Goal: Task Accomplishment & Management: Complete application form

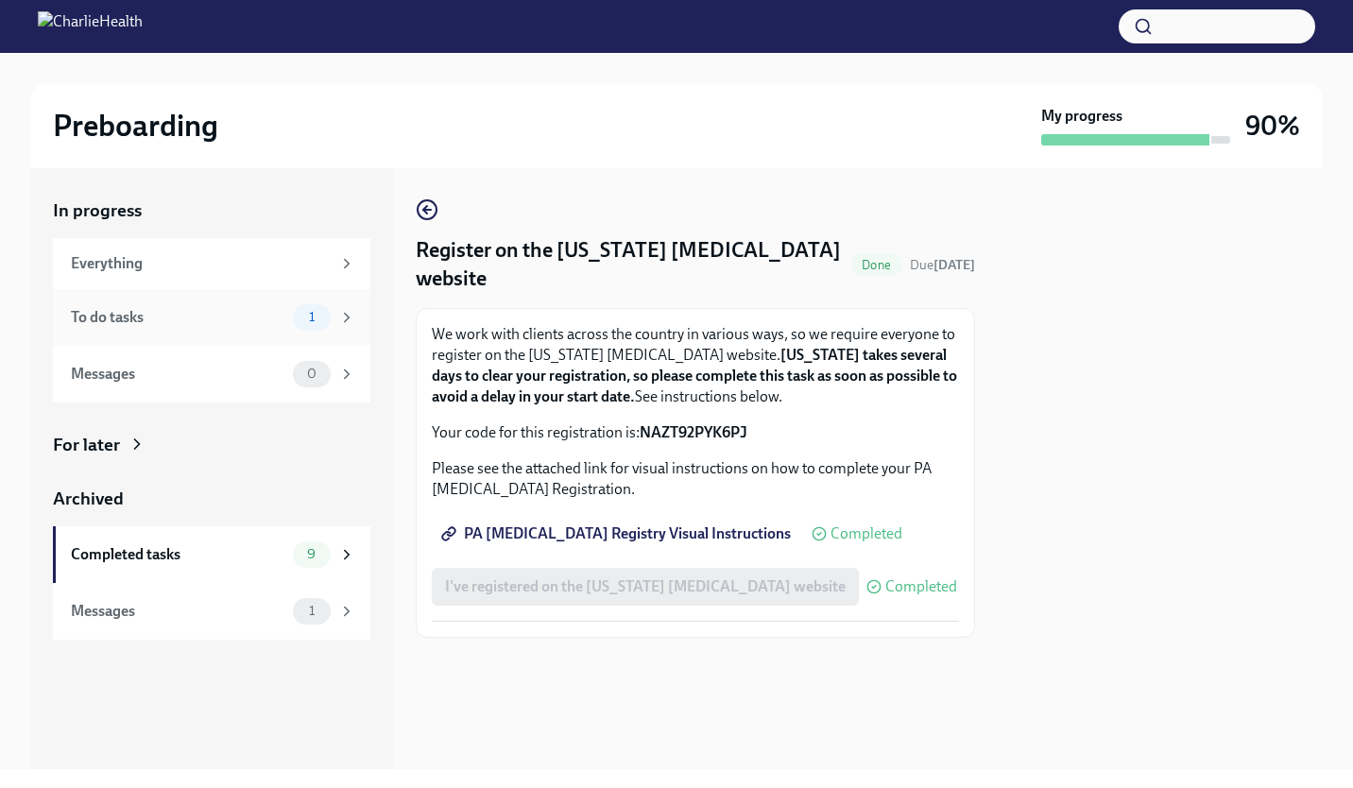
click at [328, 324] on div "1" at bounding box center [312, 317] width 38 height 26
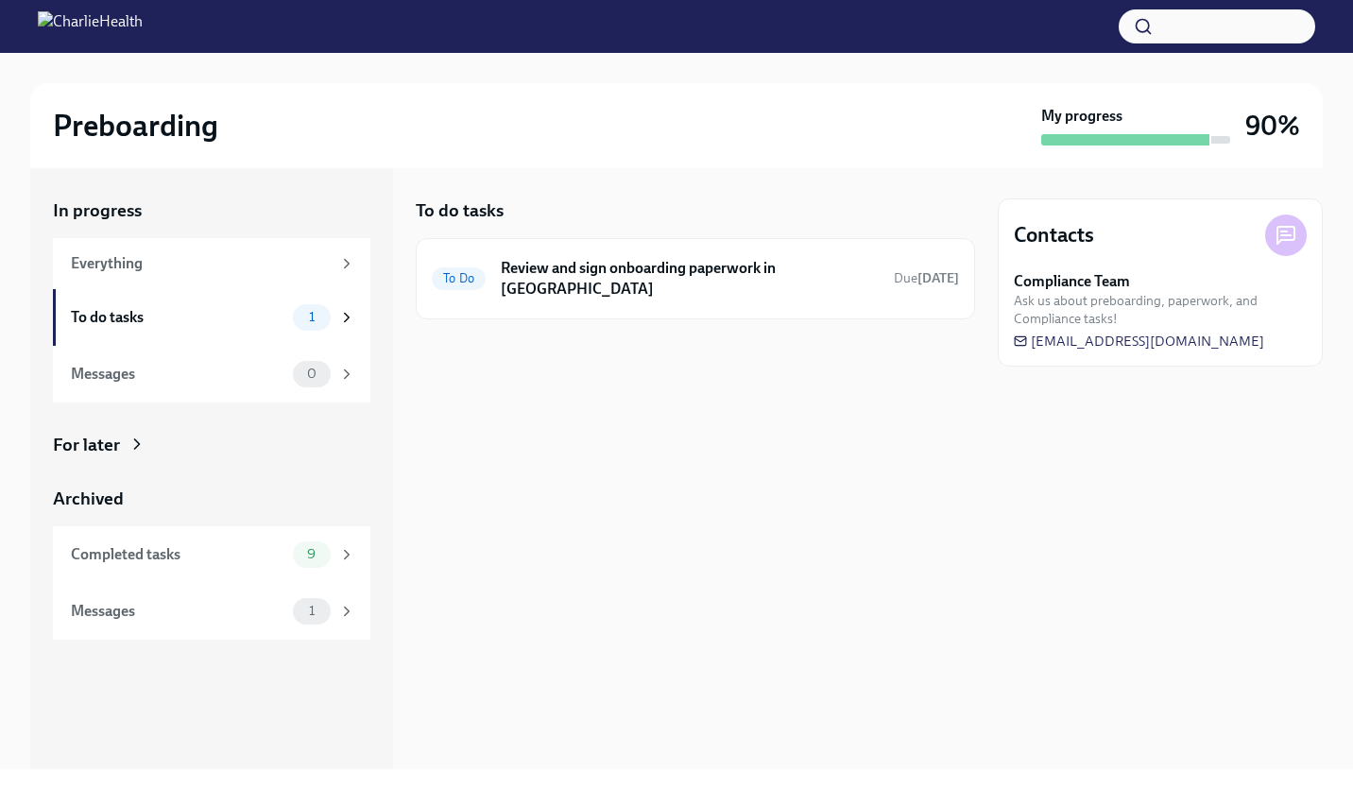
click at [322, 562] on div "9" at bounding box center [312, 554] width 38 height 26
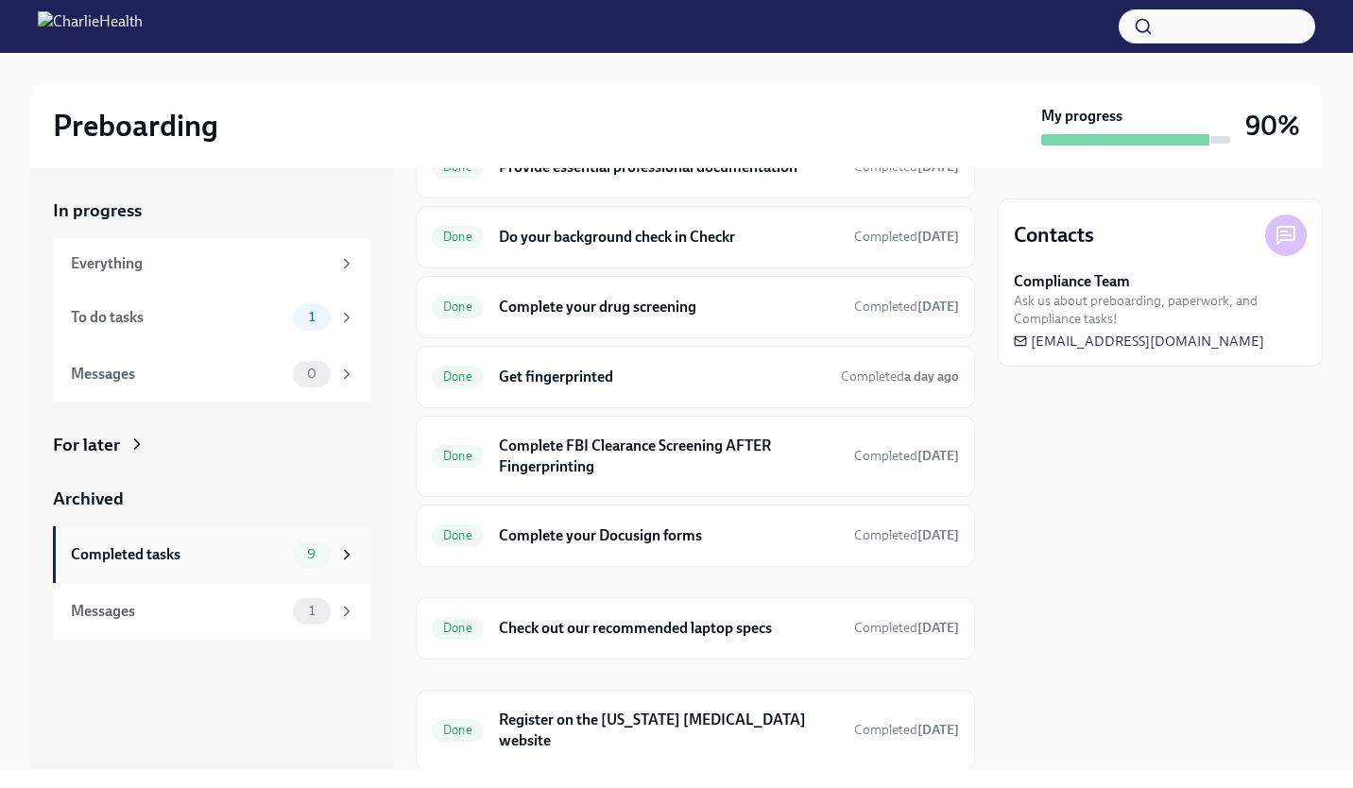
scroll to position [214, 0]
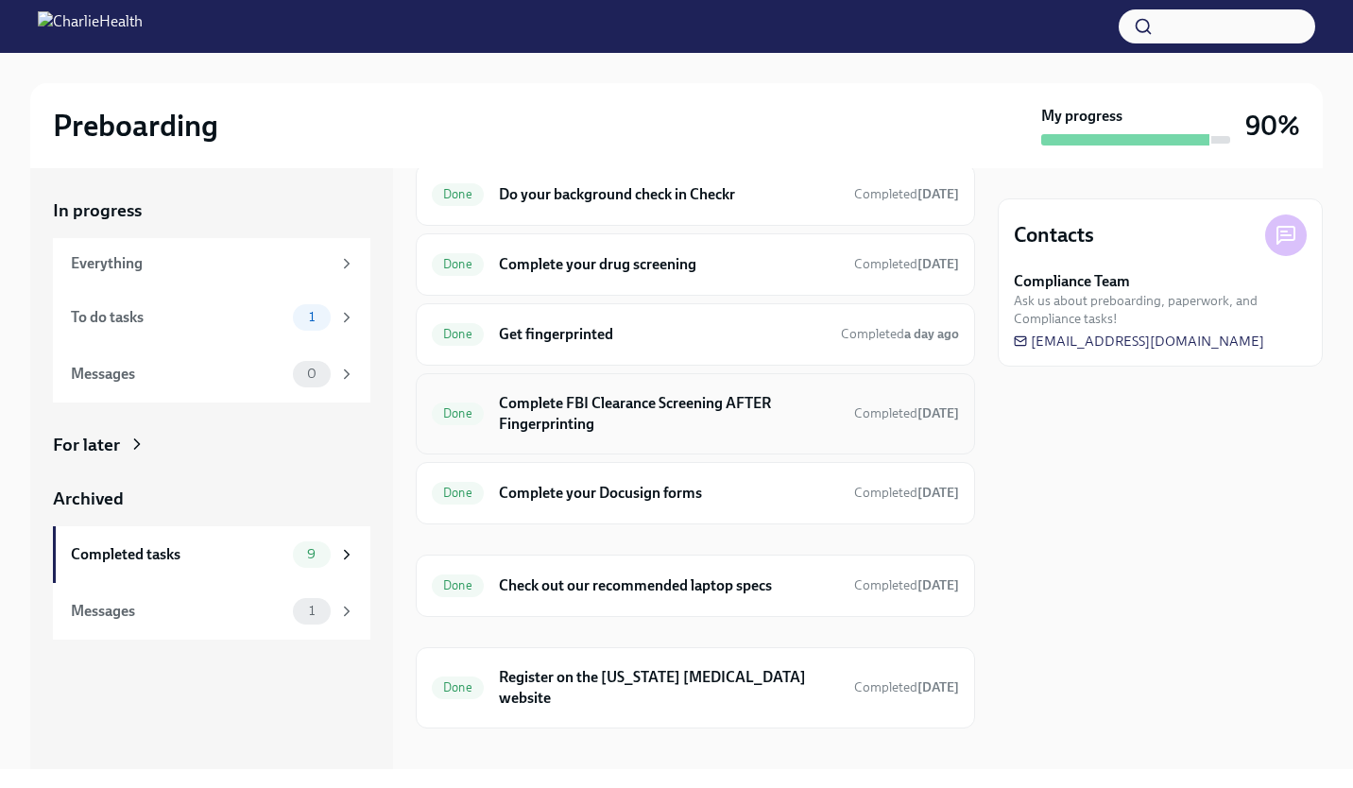
click at [767, 400] on h6 "Complete FBI Clearance Screening AFTER Fingerprinting" at bounding box center [669, 414] width 340 height 42
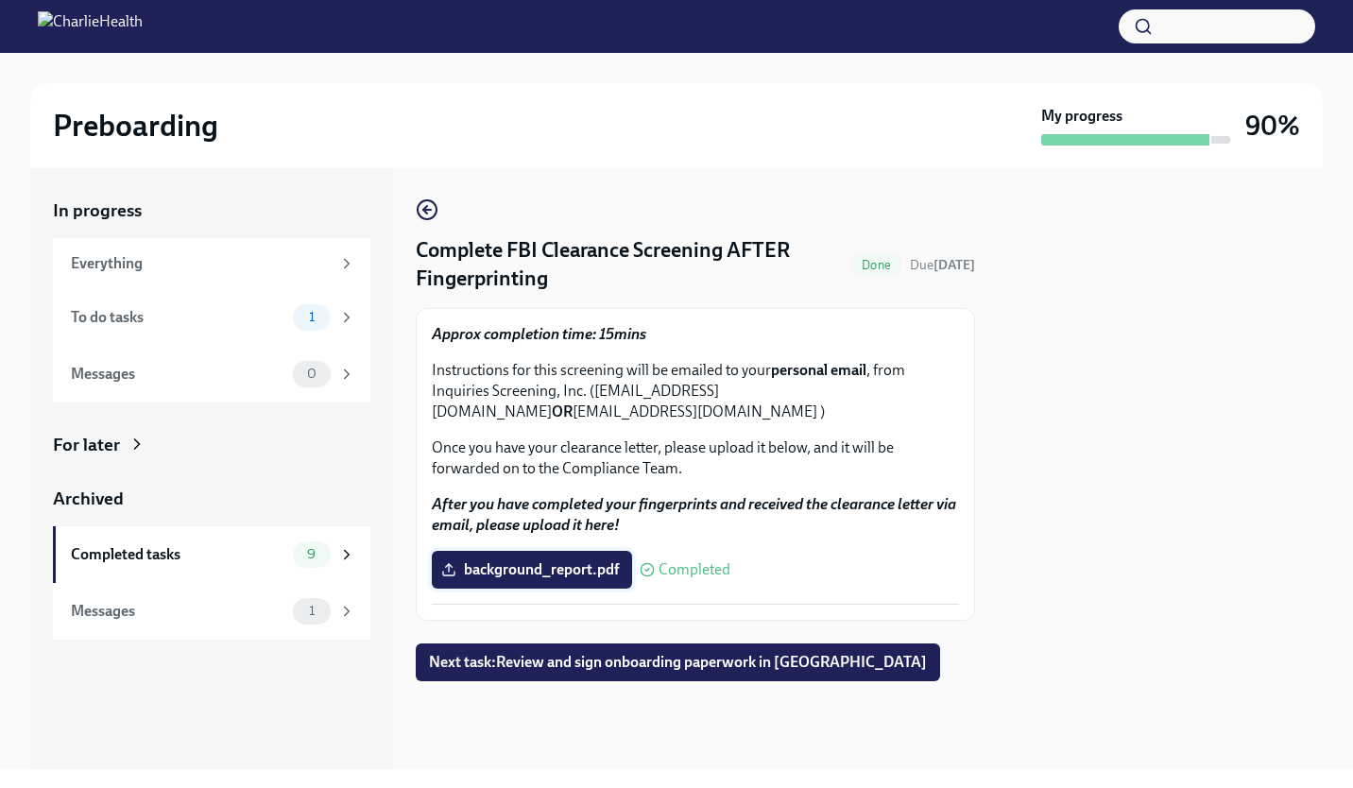
click at [570, 574] on span "background_report.pdf" at bounding box center [532, 569] width 174 height 19
click at [0, 0] on input "background_report.pdf" at bounding box center [0, 0] width 0 height 0
click at [638, 651] on button "Next task : Review and sign onboarding paperwork in [GEOGRAPHIC_DATA]" at bounding box center [678, 662] width 524 height 38
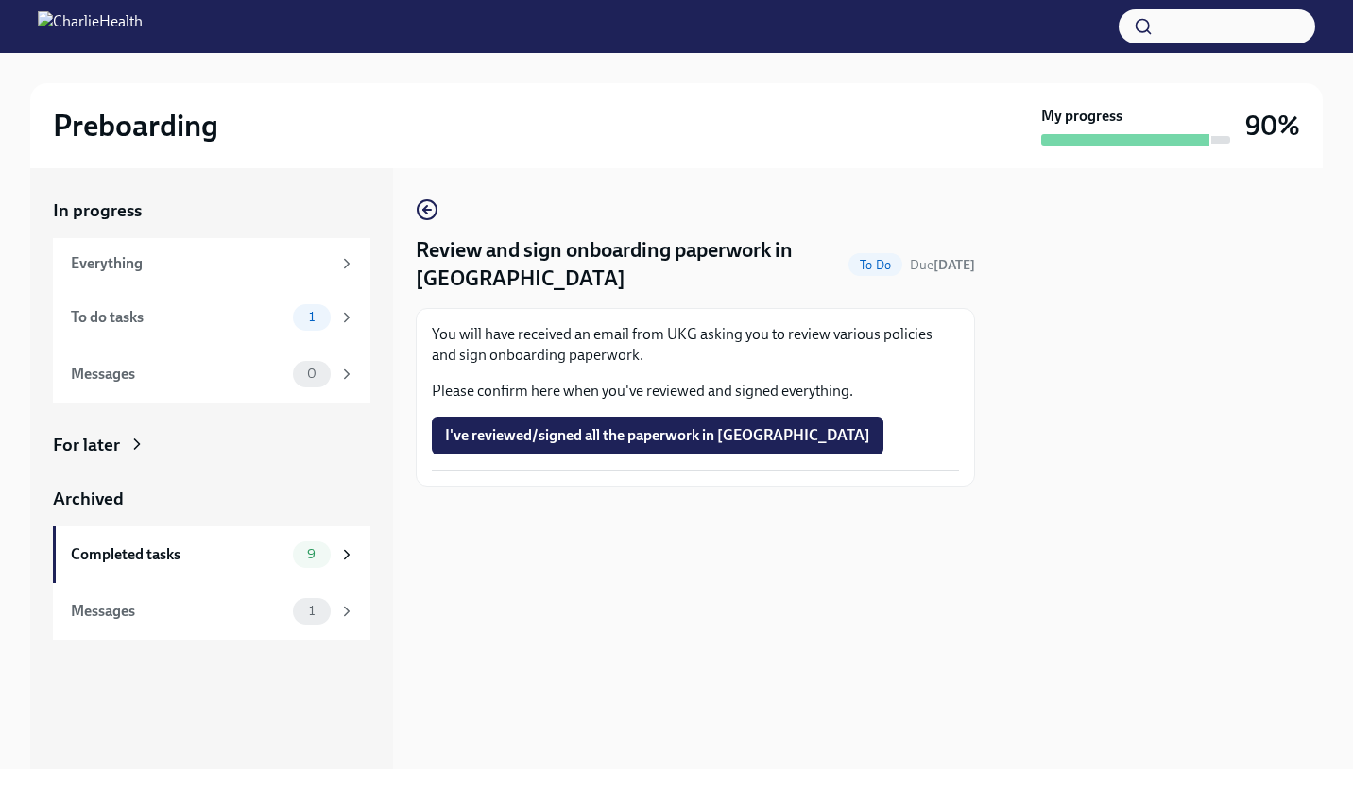
click at [323, 263] on div "Everything" at bounding box center [201, 263] width 260 height 21
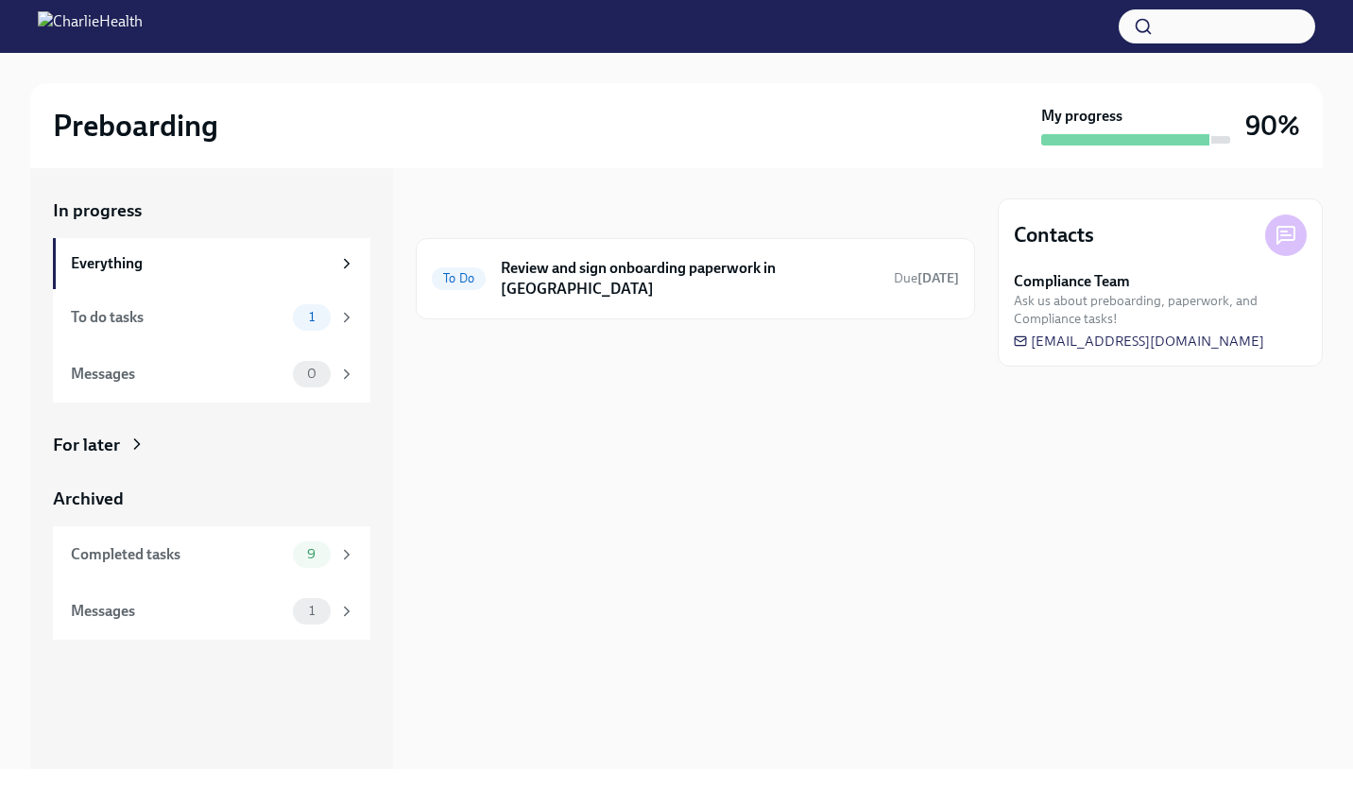
click at [310, 541] on div "9" at bounding box center [312, 554] width 38 height 26
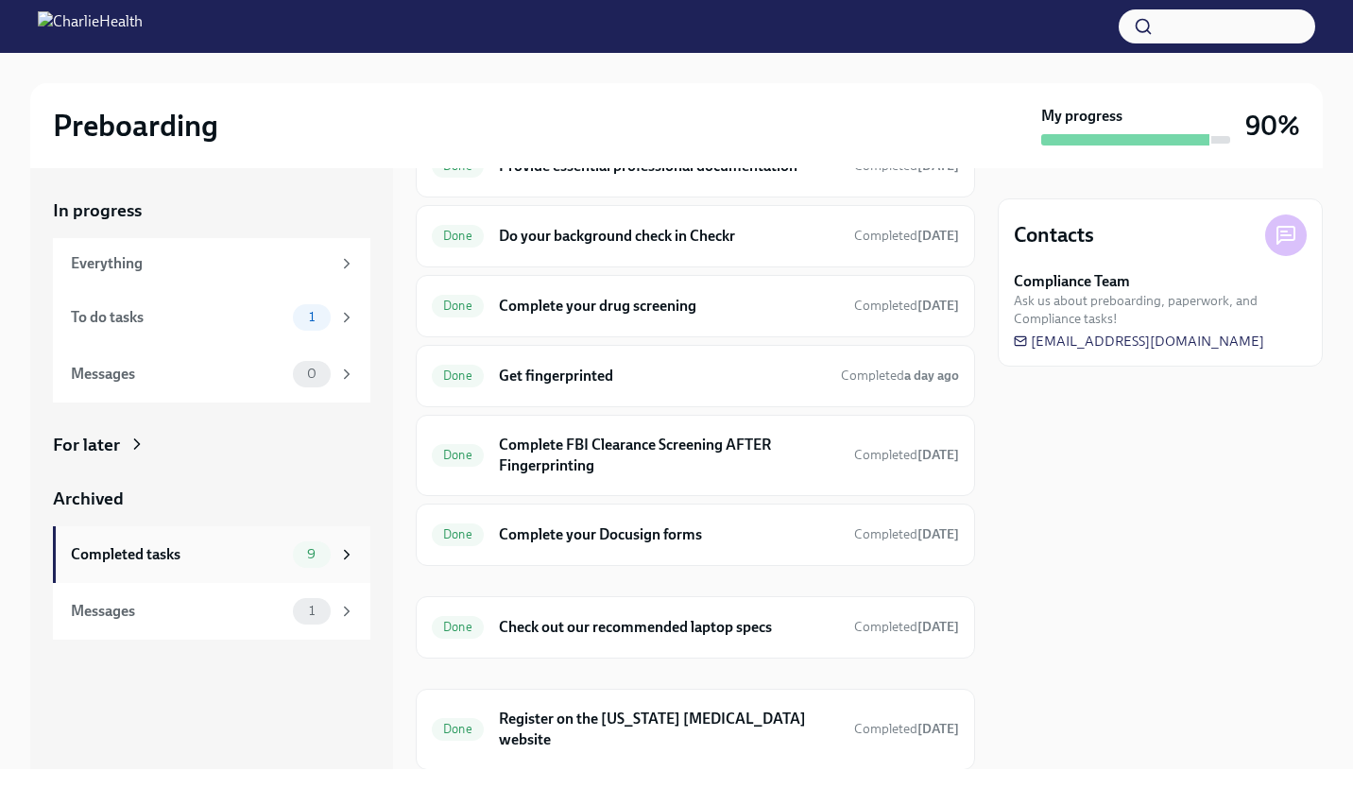
scroll to position [214, 0]
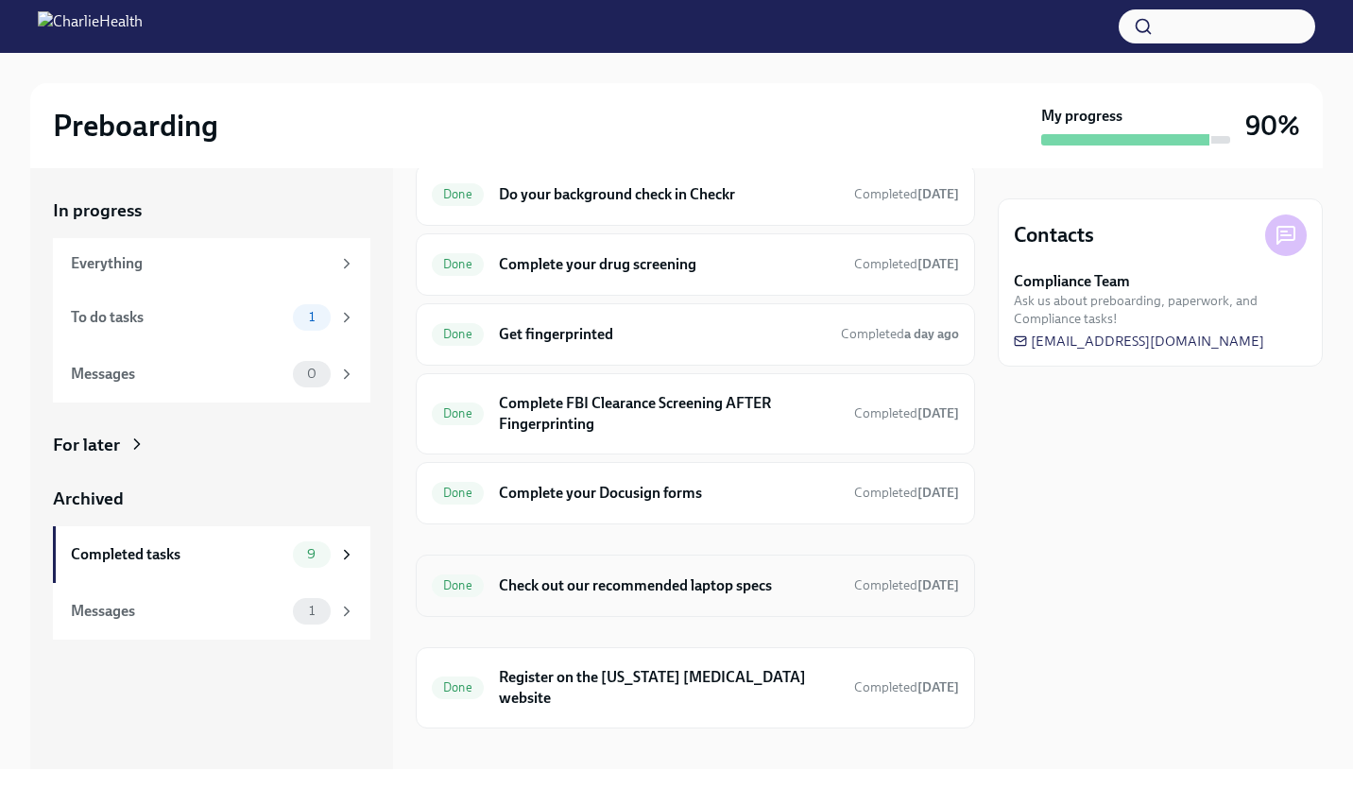
click at [719, 592] on h6 "Check out our recommended laptop specs" at bounding box center [669, 585] width 340 height 21
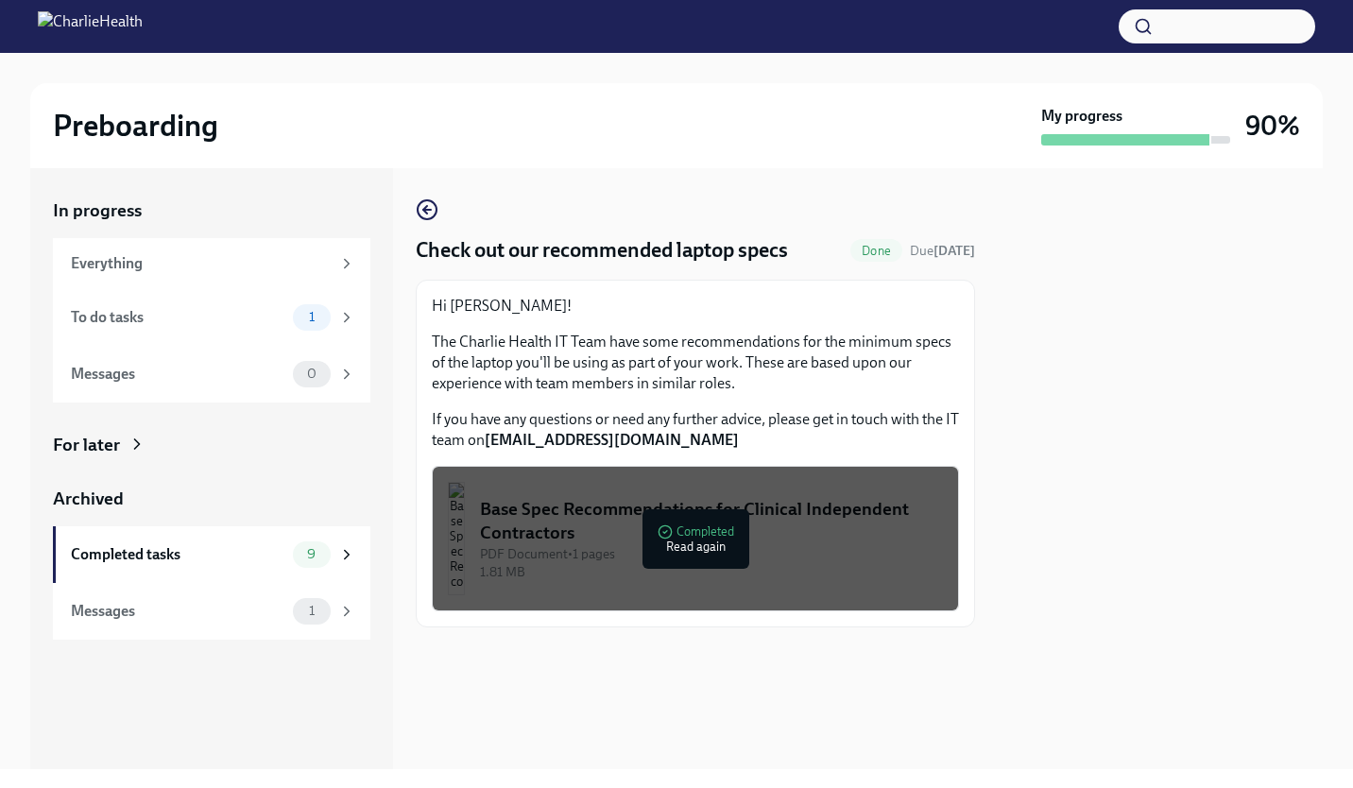
click at [703, 536] on div "Base Spec Recommendations for Clinical Independent Contractors" at bounding box center [711, 521] width 463 height 48
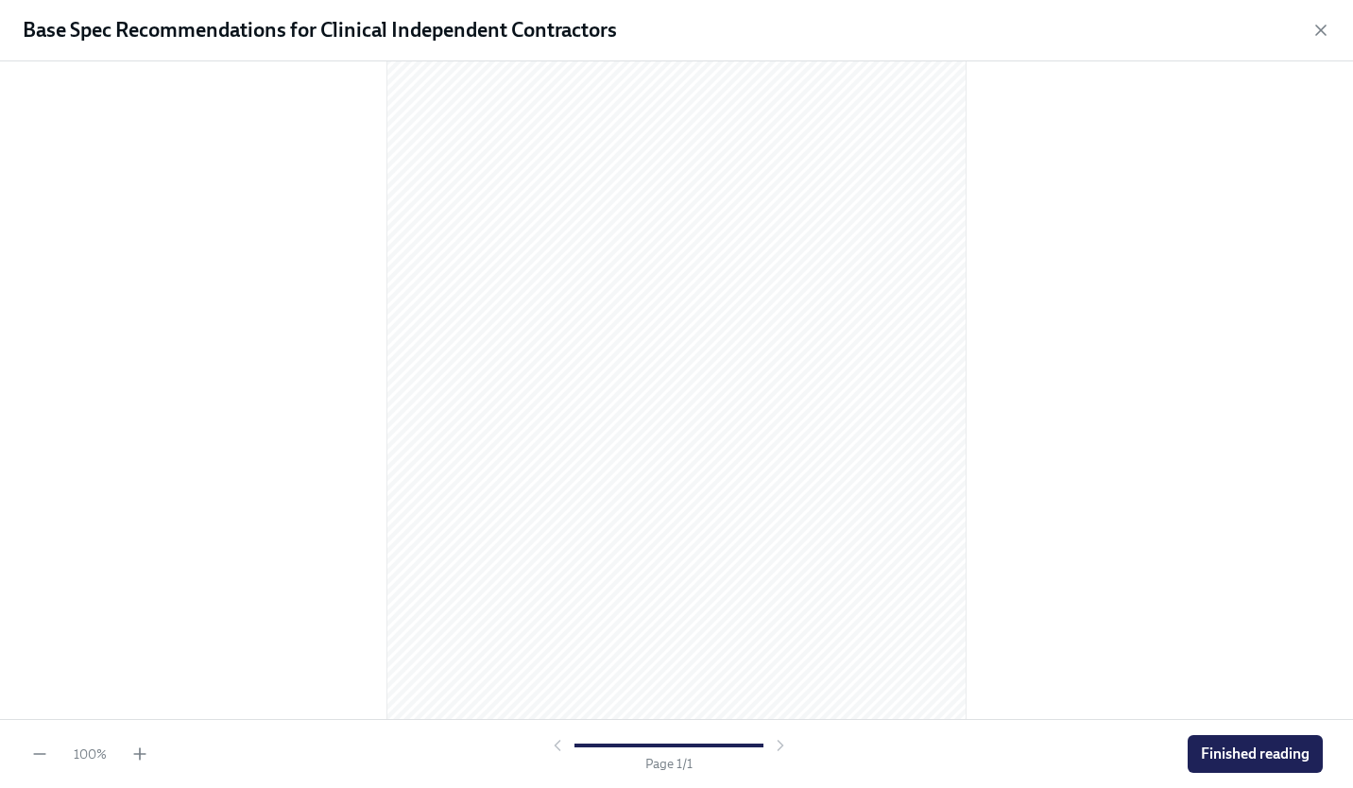
scroll to position [86, 0]
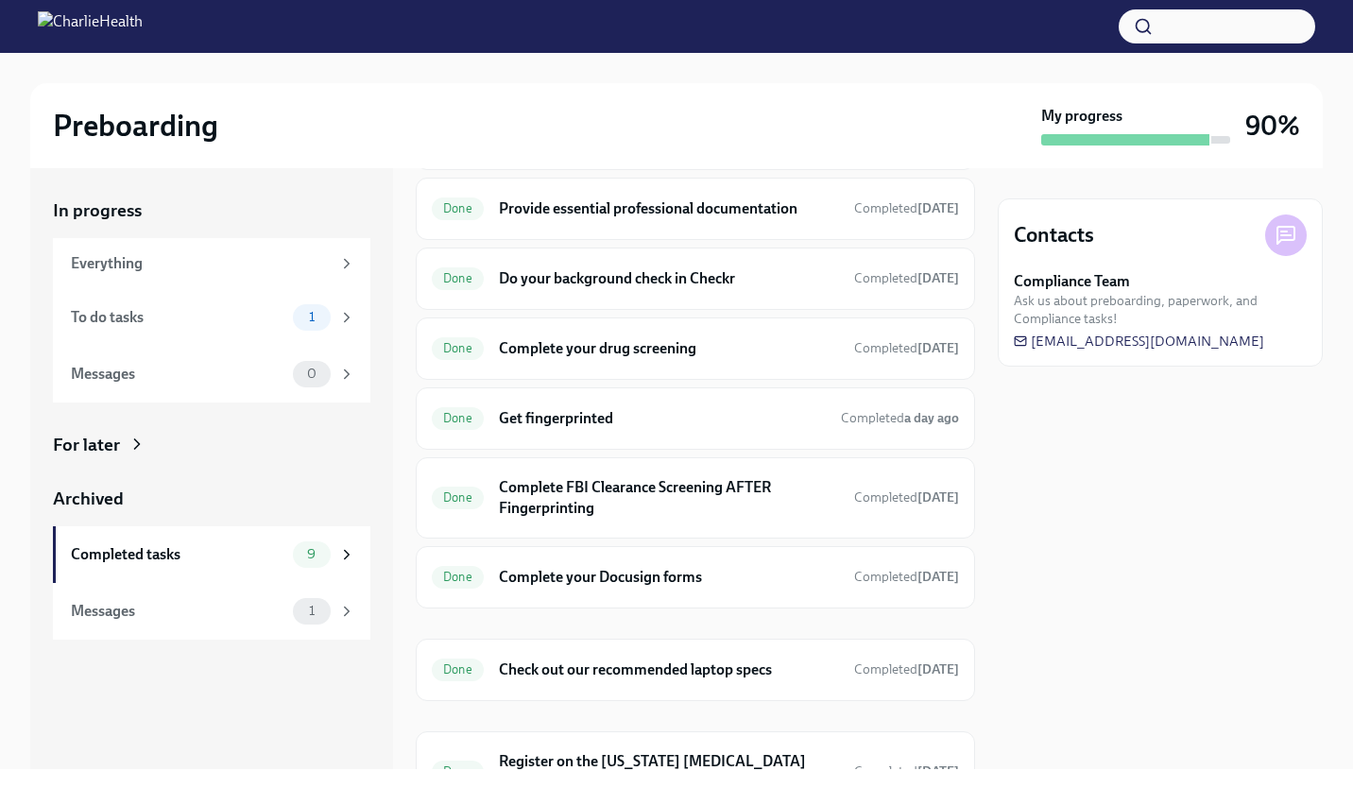
scroll to position [129, 0]
click at [758, 576] on h6 "Complete your Docusign forms" at bounding box center [669, 578] width 340 height 21
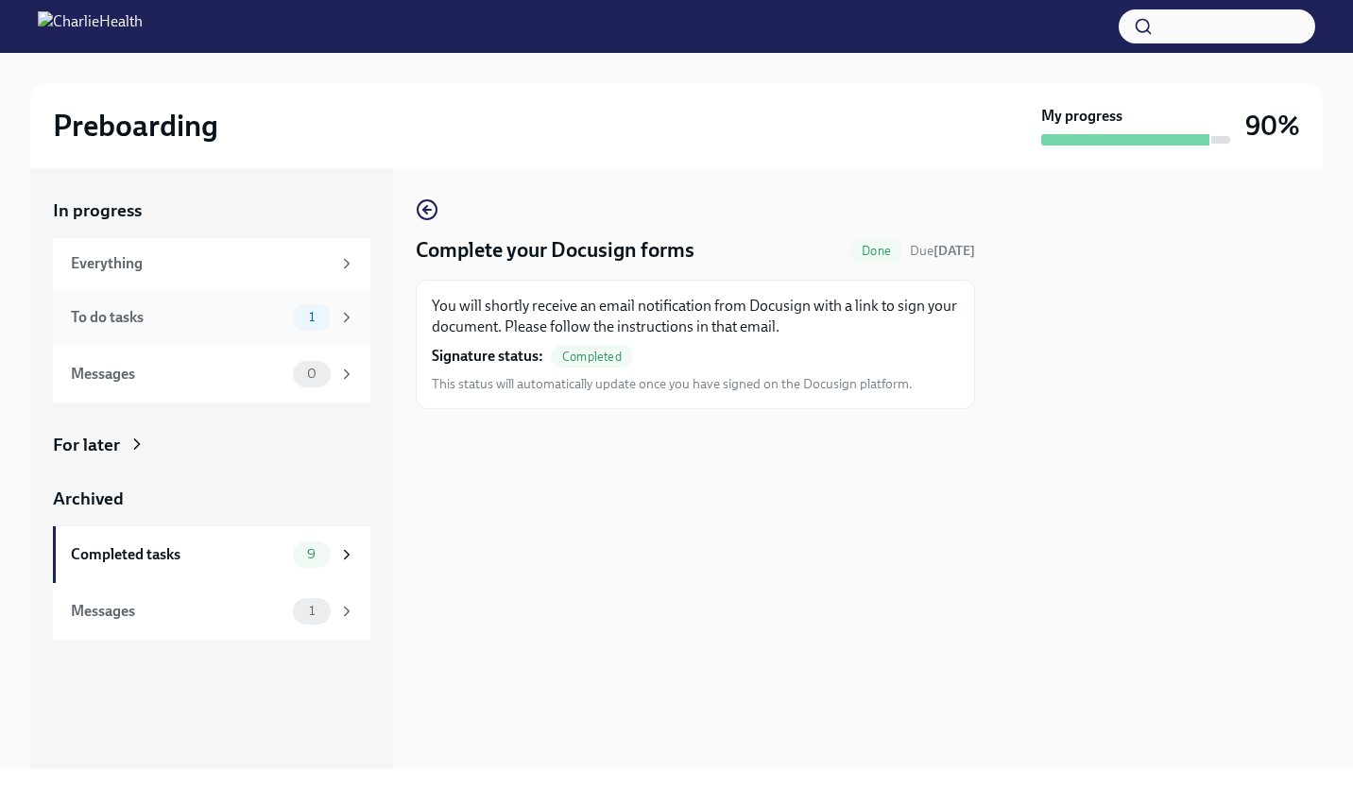
click at [338, 319] on icon at bounding box center [346, 317] width 17 height 17
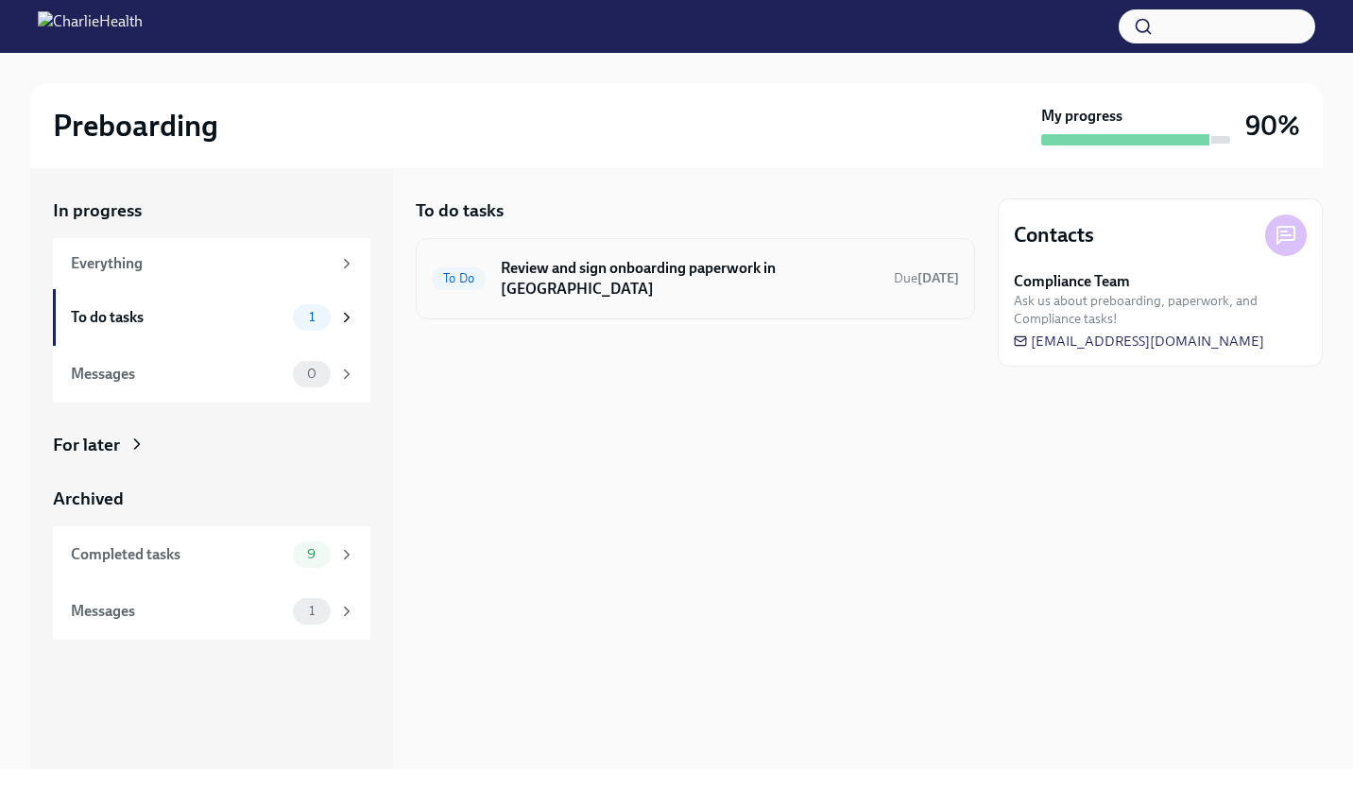
click at [609, 260] on h6 "Review and sign onboarding paperwork in [GEOGRAPHIC_DATA]" at bounding box center [690, 279] width 378 height 42
